Goal: Use online tool/utility: Use online tool/utility

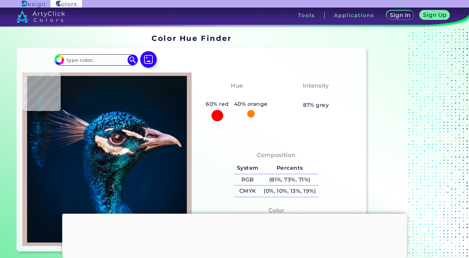
type input "#cfbab5"
type input "#CFBAB5"
type input "#15273e"
type input "#15273E"
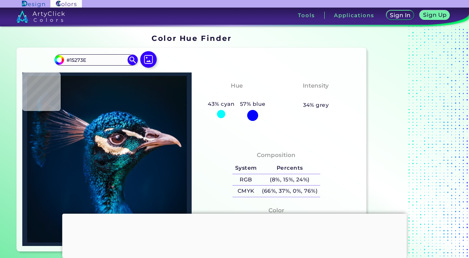
type input "#1aa2a5"
type input "#1AA2A5"
type input "#016a8c"
type input "#016A8C"
type input "#21a9b1"
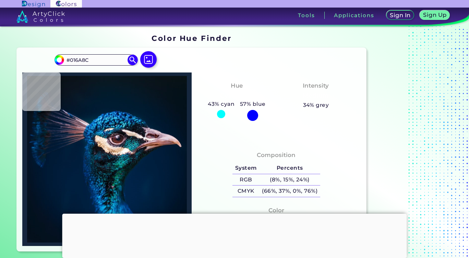
type input "#21A9B1"
type input "#19b1b3"
type input "#19B1B3"
type input "#1dbbbd"
type input "#1DBBBD"
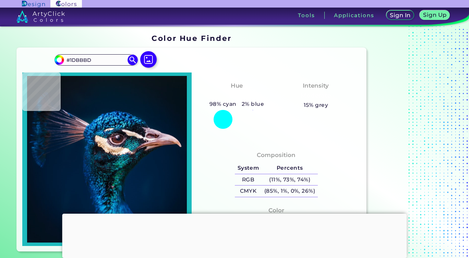
type input "#134056"
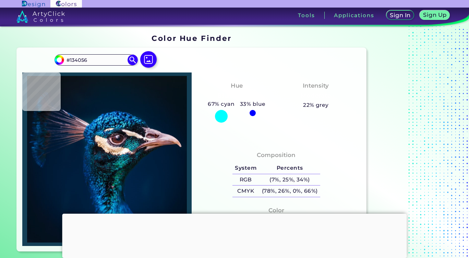
type input "#004a8e"
type input "#004A8E"
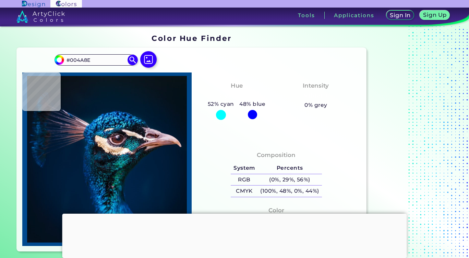
type input "#045292"
type input "#045ea6"
type input "#045EA6"
type input "#076caa"
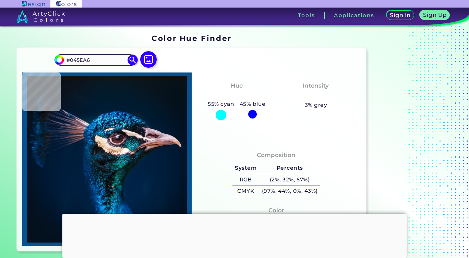
type input "#076CAA"
type input "#198ecc"
type input "#198ECC"
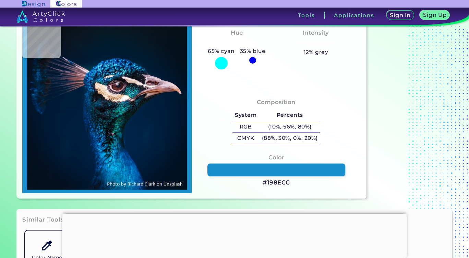
scroll to position [57, 0]
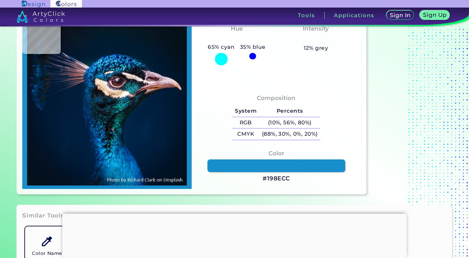
type input "#012b5a"
type input "#012B5A"
type input "#002449"
type input "#002145"
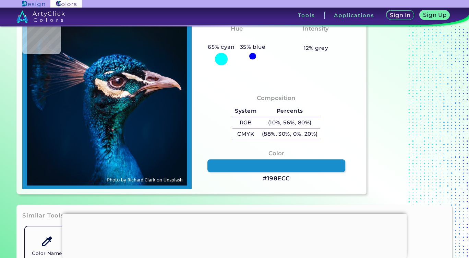
type input "#002145"
type input "#002144"
type input "#002246"
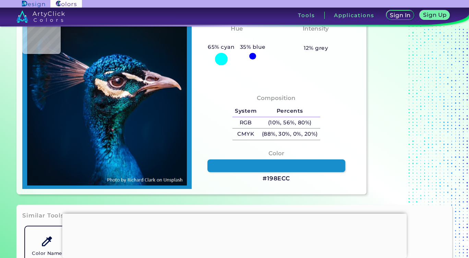
type input "#002145"
type input "#002146"
type input "#002246"
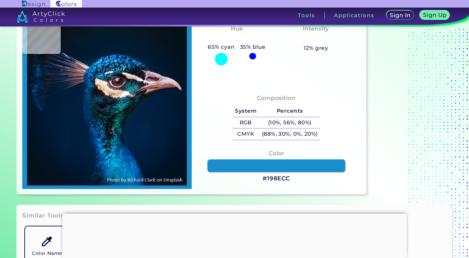
type input "#002246"
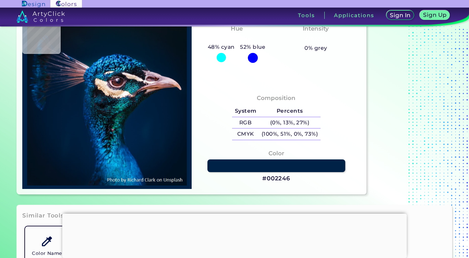
type input "#003e79"
type input "#003E79"
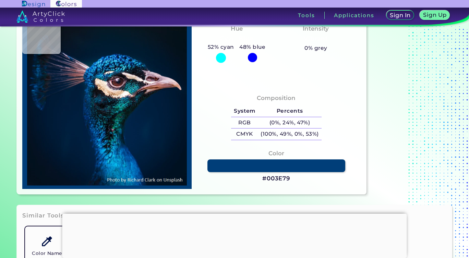
type input "#004783"
type input "#003f79"
type input "#003F79"
type input "#004481"
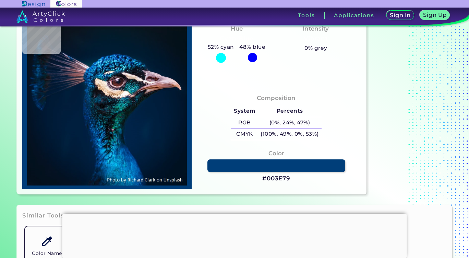
type input "#004481"
type input "#034177"
type input "#065498"
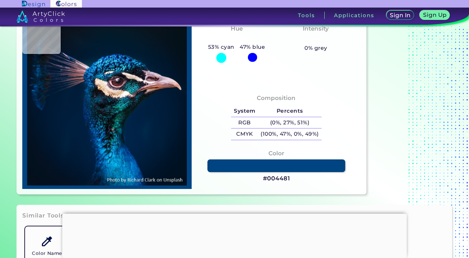
type input "#025197"
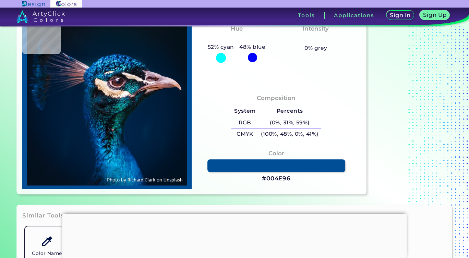
type input "#004e96"
type input "#004E96"
type input "#0c4f7a"
type input "#0C4F7A"
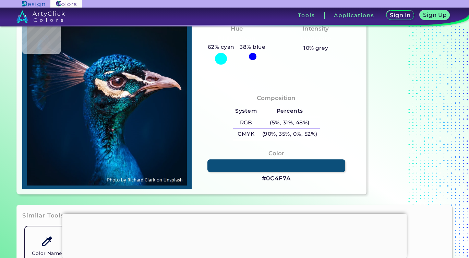
type input "#0c70b2"
type input "#0C70B2"
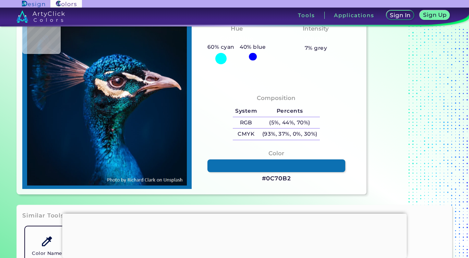
type input "#000f16"
type input "#000F16"
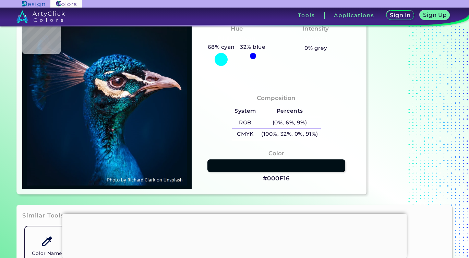
type input "#135a82"
type input "#135A82"
type input "#11628b"
type input "#11628B"
type input "#043147"
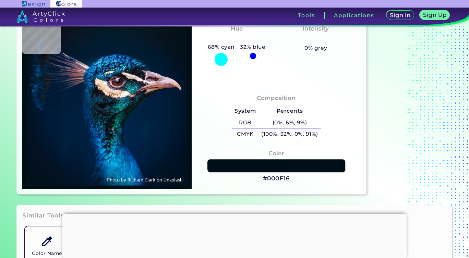
type input "#043147"
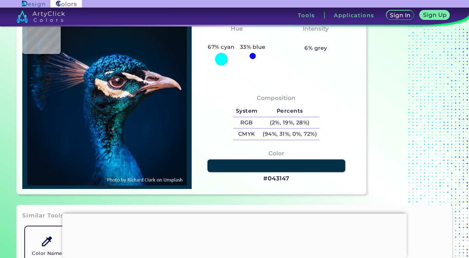
type input "#0f1d29"
type input "#0F1D29"
type input "#051a22"
type input "#051A22"
type input "#07161d"
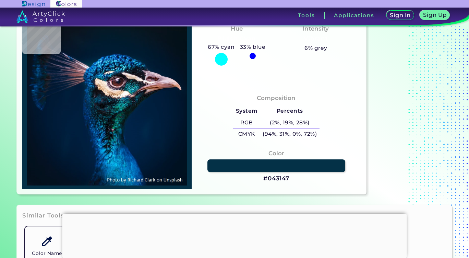
type input "#07161D"
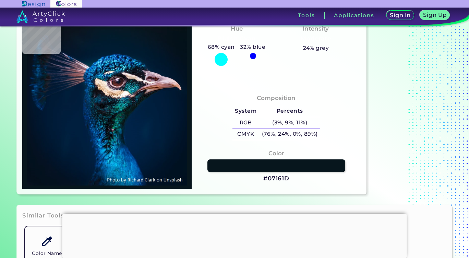
type input "#00567b"
type input "#00567B"
type input "#105b87"
type input "#105B87"
type input "#076096"
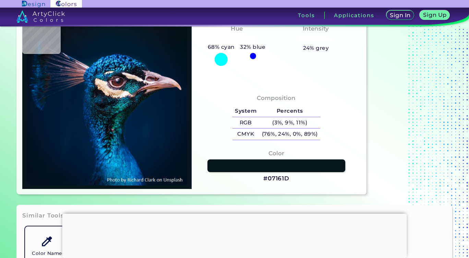
type input "#076096"
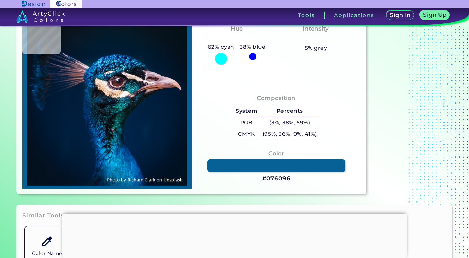
type input "#003065"
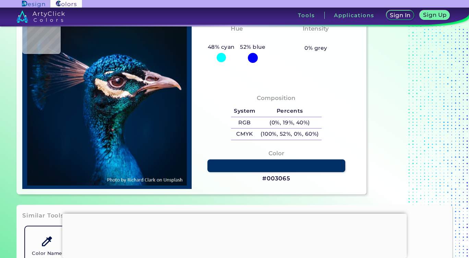
type input "#01446f"
type input "#01446F"
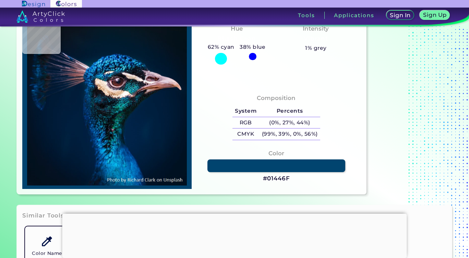
type input "#002a4f"
type input "#002A4F"
type input "#042e5d"
type input "#042E5D"
type input "#063a72"
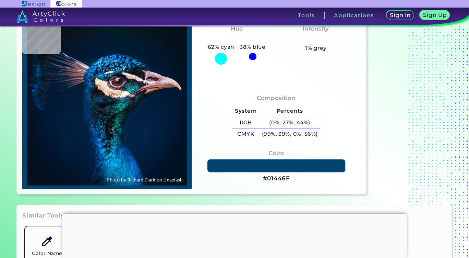
type input "#063A72"
type input "#0486cb"
type input "#0486CB"
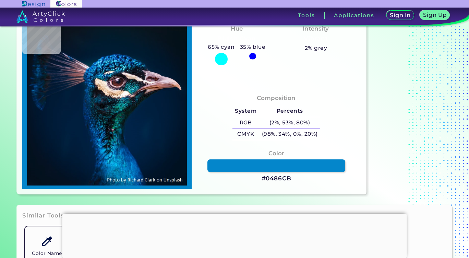
type input "#025fa3"
type input "#025FA3"
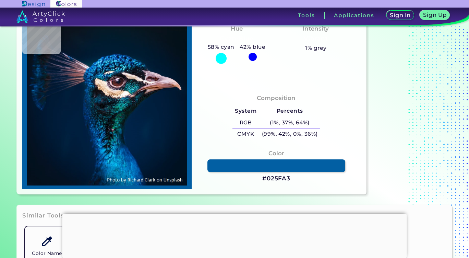
type input "#0e7aca"
type input "#0E7ACA"
type input "#067cc7"
type input "#067CC7"
type input "#0786d2"
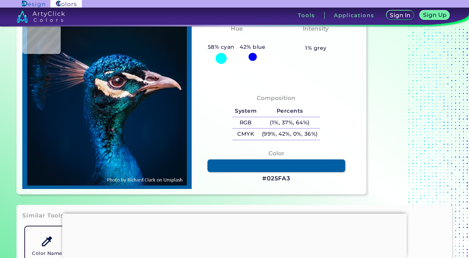
type input "#0786D2"
type input "#01569c"
type input "#01569C"
type input "#0b84c3"
type input "#0B84C3"
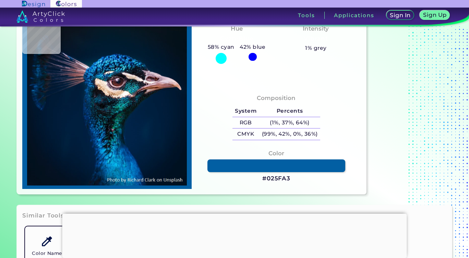
type input "#12a1dd"
type input "#12A1DD"
type input "#004e97"
type input "#004E97"
type input "#0a7bbf"
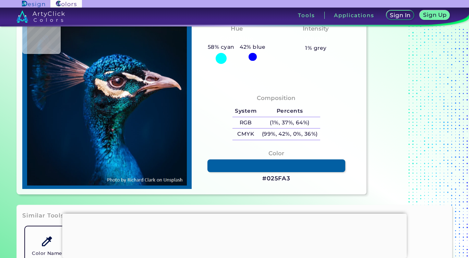
type input "#0A7BBF"
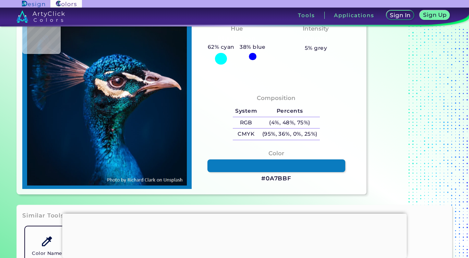
type input "#0766b0"
type input "#0766B0"
type input "#0a68b0"
type input "#0A68B0"
type input "#0174bb"
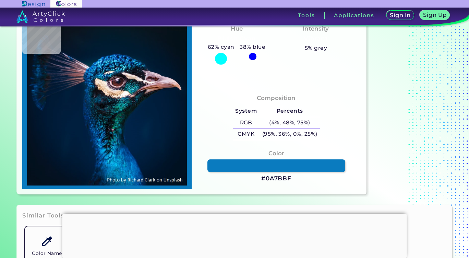
type input "#0174BB"
type input "#0eaee8"
type input "#0EAEE8"
type input "#1cb5ec"
type input "#1CB5EC"
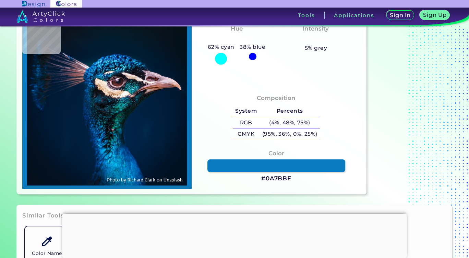
type input "#015091"
type input "#002257"
type input "#042f59"
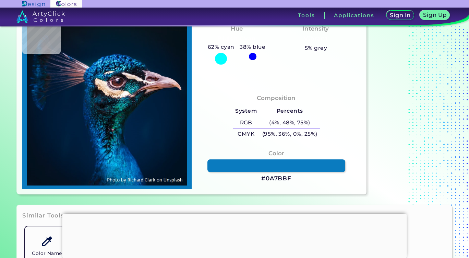
type input "#042F59"
type input "#002a59"
type input "#002A59"
type input "#0d4878"
type input "#0D4878"
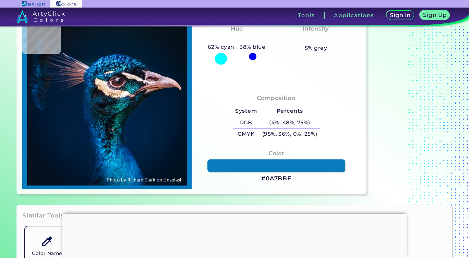
type input "#18568b"
type input "#18568B"
type input "#155188"
type input "#0c4279"
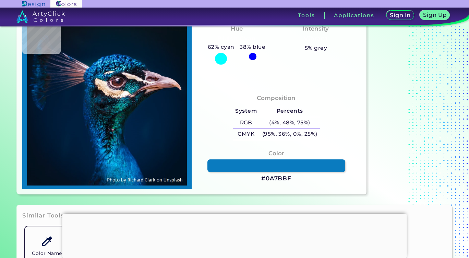
type input "#0C4279"
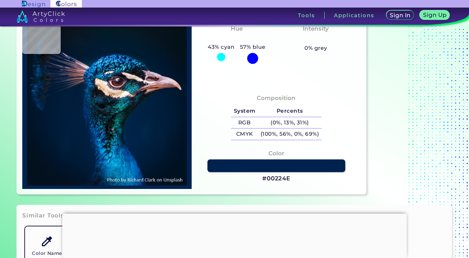
type input "#00224e"
type input "#00224E"
type input "#00173f"
type input "#00173F"
type input "#000e34"
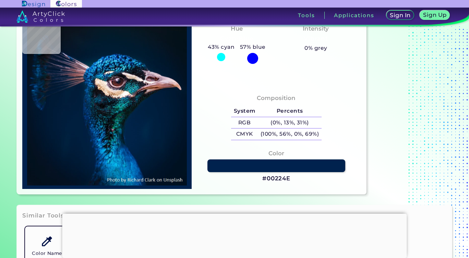
type input "#000E34"
type input "#000a2d"
type input "#000A2D"
type input "#000c2c"
type input "#000C2C"
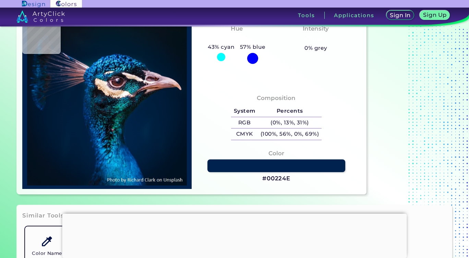
type input "#000d29"
type input "#000D29"
type input "#000e29"
type input "#000E29"
type input "#00102c"
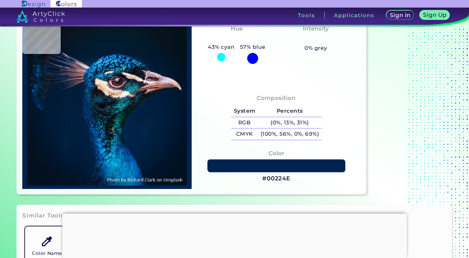
type input "#00102C"
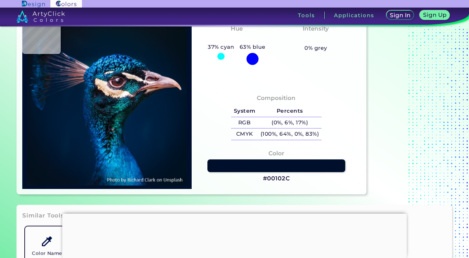
type input "#001f42"
type input "#001F42"
type input "#001f3c"
type input "#001F3C"
type input "#003054"
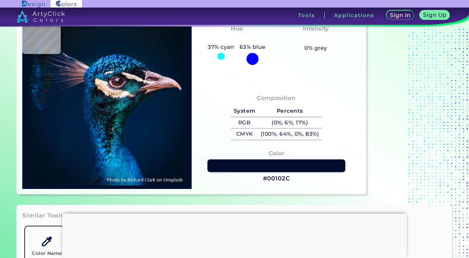
type input "#003054"
type input "#013254"
type input "#03365a"
type input "#03365A"
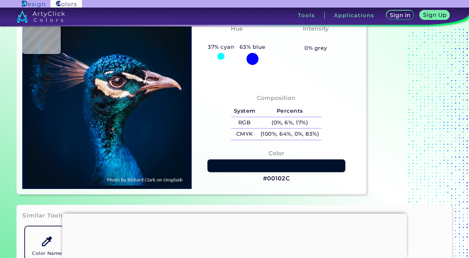
type input "#0a3e62"
type input "#0A3E62"
type input "#0d4064"
type input "#0D4064"
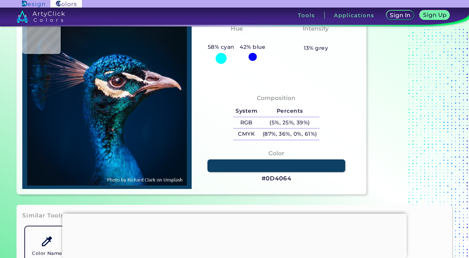
type input "#032647"
type input "#001a3c"
type input "#001A3C"
type input "#0062a4"
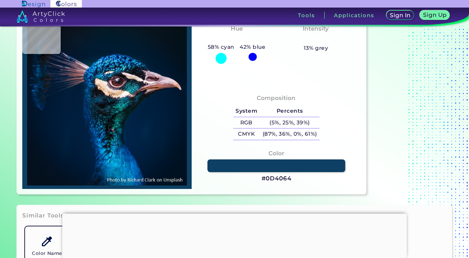
type input "#0062A4"
type input "#0b76ba"
type input "#0B76BA"
type input "#1483c7"
type input "#1483C7"
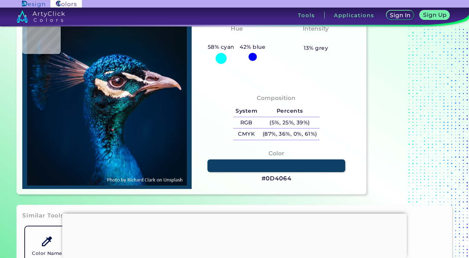
type input "#1081c5"
type input "#1081C5"
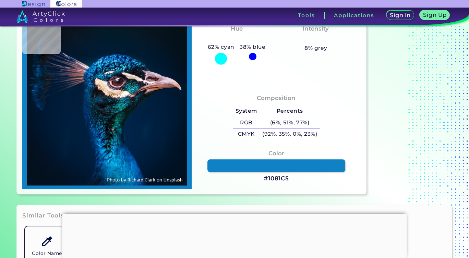
type input "#1681c2"
type input "#1681C2"
type input "#187fc0"
type input "#187FC0"
type input "#023d79"
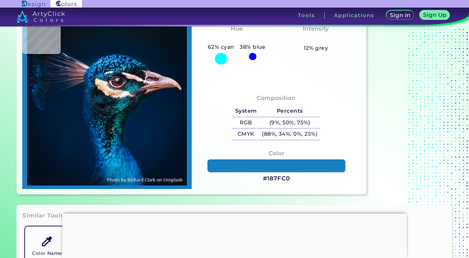
type input "#023D79"
type input "#002e68"
type input "#002E68"
type input "#012d65"
type input "#012D65"
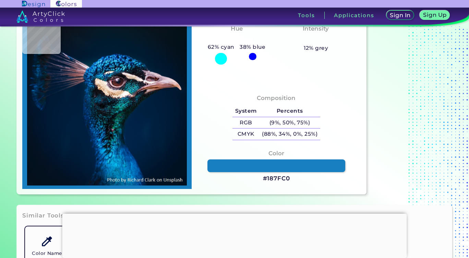
type input "#002957"
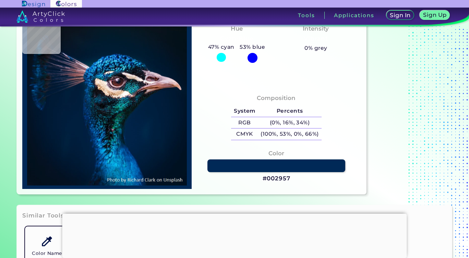
type input "#002d57"
type input "#002D57"
type input "#063f6a"
type input "#063F6A"
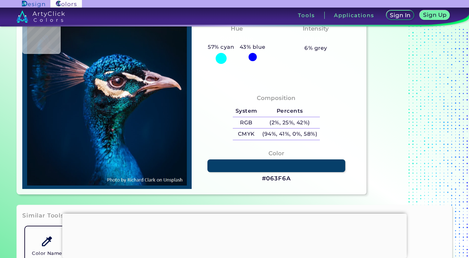
type input "#014b8b"
type input "#014B8B"
type input "#136db1"
type input "#136DB1"
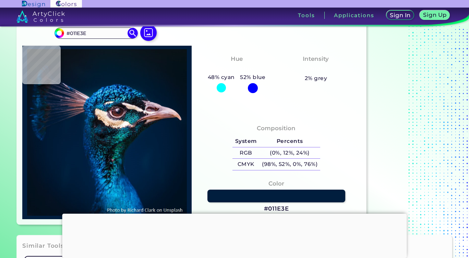
scroll to position [0, 0]
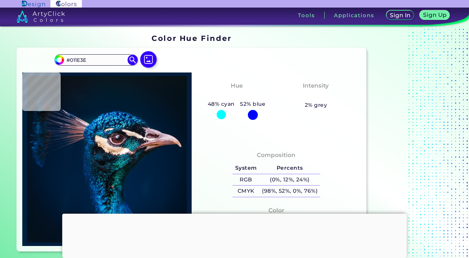
click at [60, 59] on input "#011e3e" at bounding box center [58, 59] width 9 height 9
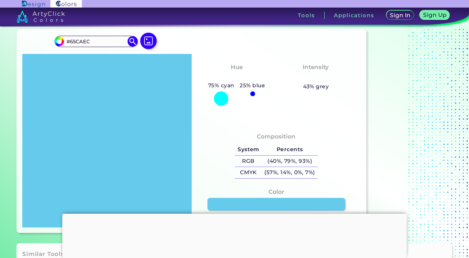
scroll to position [22, 0]
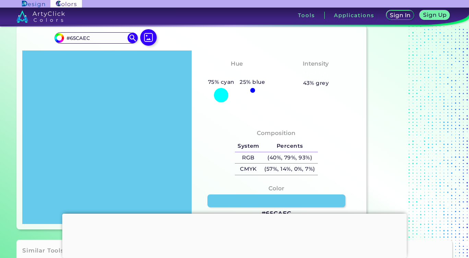
click at [335, 126] on div "Composition System Percents RGB (40%, 79%, 93%) CMYK (57%, 14%, 0%, 7%)" at bounding box center [276, 152] width 159 height 55
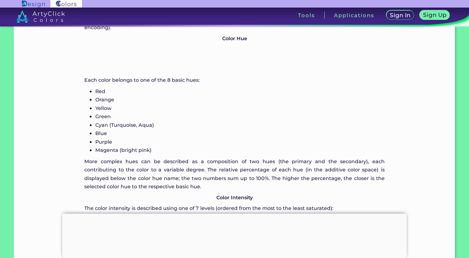
scroll to position [740, 0]
